Goal: Task Accomplishment & Management: Use online tool/utility

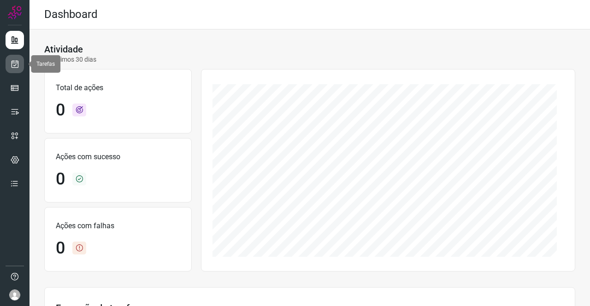
click at [21, 59] on link at bounding box center [15, 64] width 18 height 18
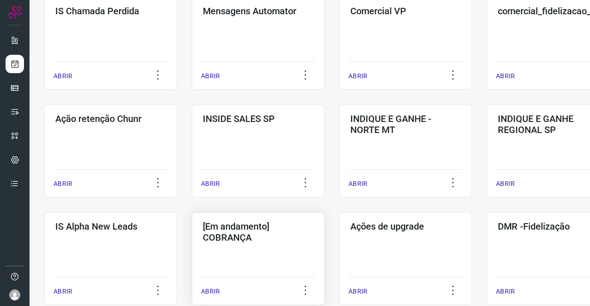
click at [265, 225] on h3 "[Em andamento] COBRANÇA" at bounding box center [258, 232] width 111 height 22
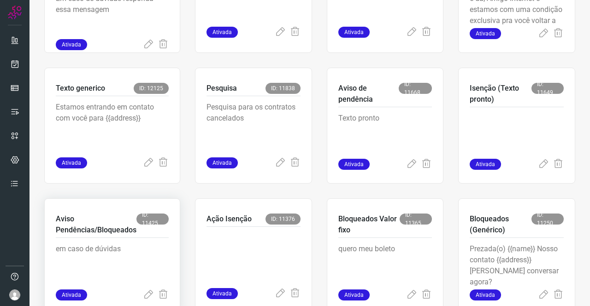
scroll to position [560, 0]
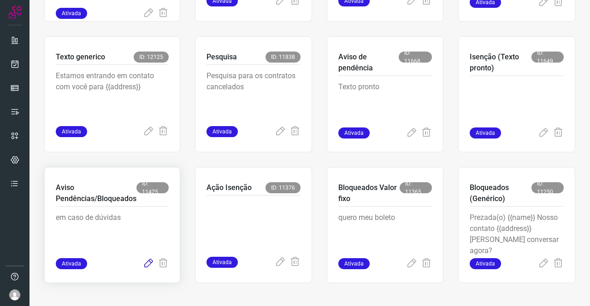
click at [147, 262] on icon at bounding box center [148, 263] width 11 height 11
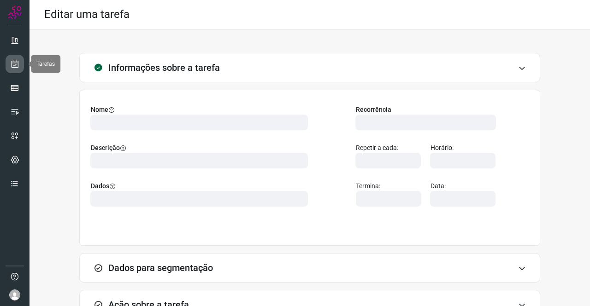
click at [18, 65] on icon at bounding box center [15, 63] width 10 height 9
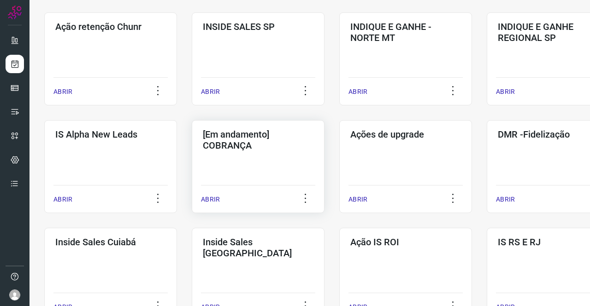
click at [339, 158] on div "[Em andamento] COBRANÇA ABRIR" at bounding box center [405, 166] width 133 height 93
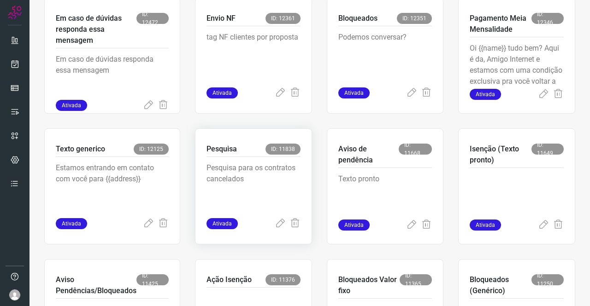
scroll to position [376, 0]
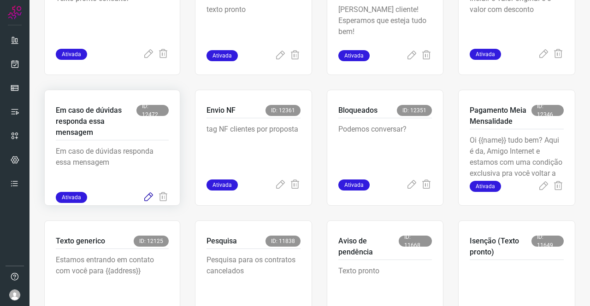
click at [147, 200] on icon at bounding box center [148, 197] width 11 height 11
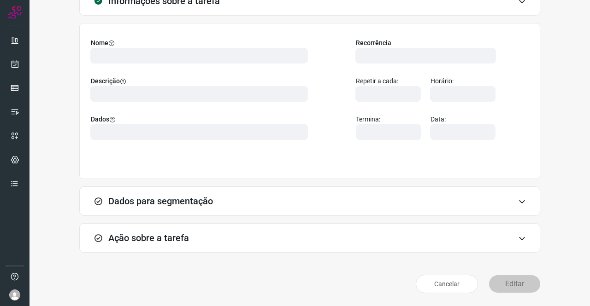
scroll to position [53, 0]
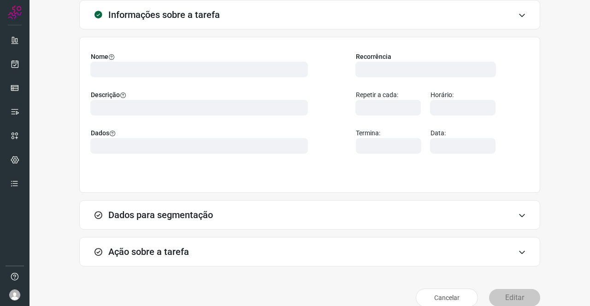
type input "569901"
type input "439047"
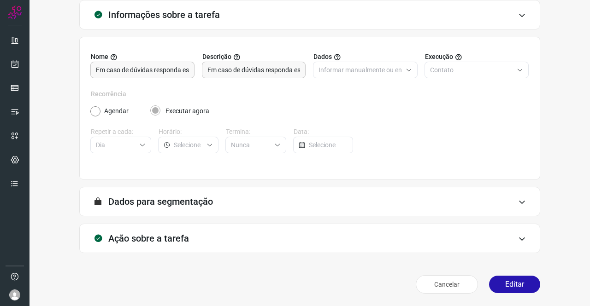
type input "Amigo 0800"
click at [227, 237] on div "Ação sobre a tarefa" at bounding box center [309, 238] width 461 height 29
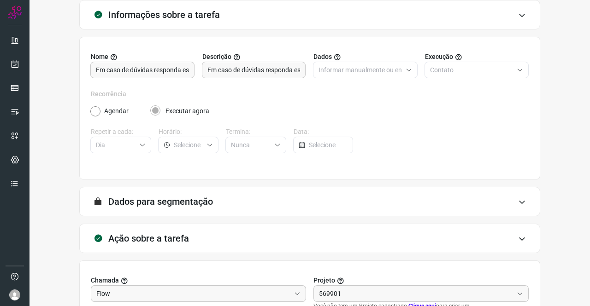
scroll to position [199, 0]
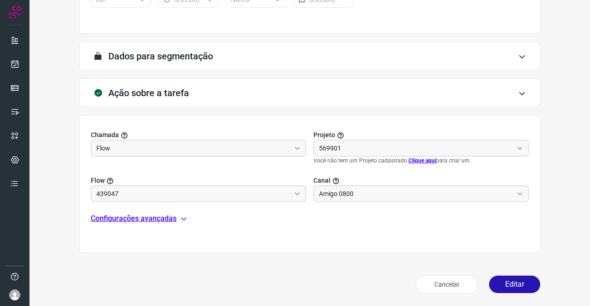
click at [154, 217] on p "Configurações avançadas" at bounding box center [134, 218] width 86 height 11
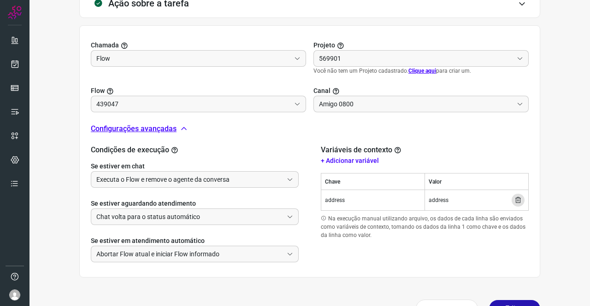
scroll to position [312, 0]
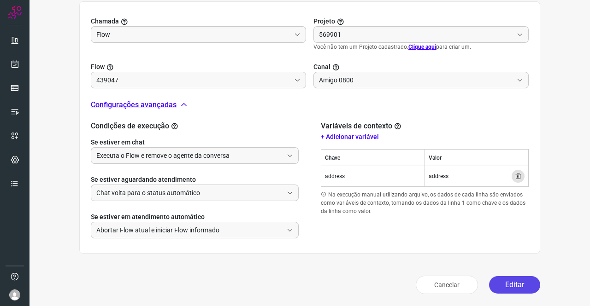
click at [522, 283] on button "Editar" at bounding box center [514, 285] width 51 height 18
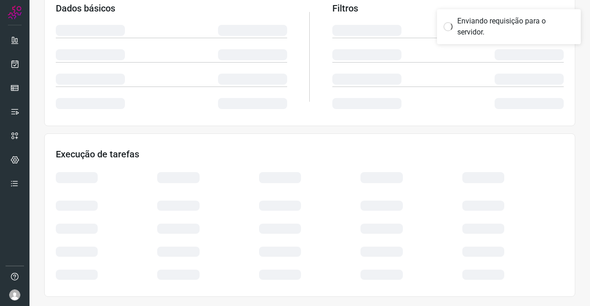
scroll to position [168, 0]
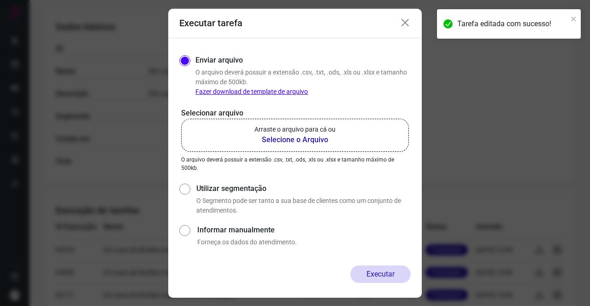
click at [301, 135] on b "Selecione o Arquivo" at bounding box center [294, 140] width 81 height 11
click at [0, 0] on input "Arraste o arquivo para cá ou Selecione o Arquivo" at bounding box center [0, 0] width 0 height 0
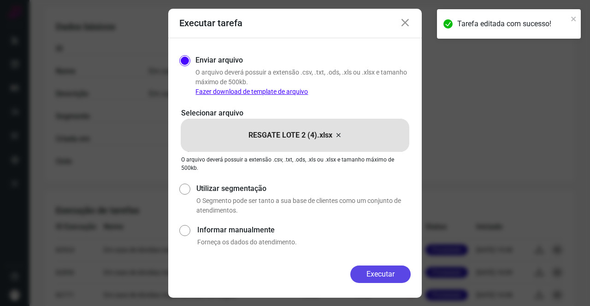
click at [398, 269] on button "Executar" at bounding box center [380, 275] width 60 height 18
